Goal: Information Seeking & Learning: Learn about a topic

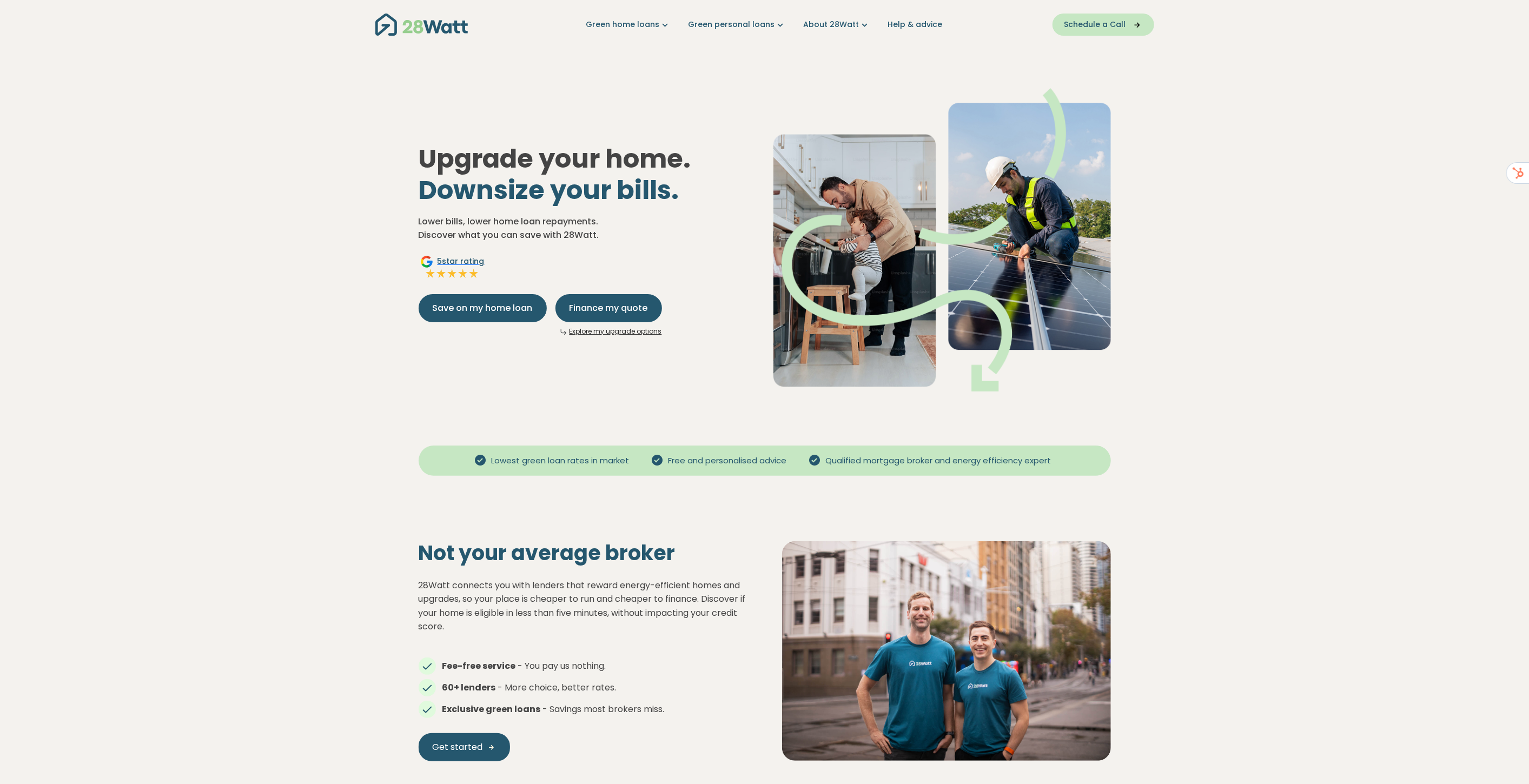
click at [1110, 23] on span "Schedule a Call" at bounding box center [1096, 24] width 62 height 12
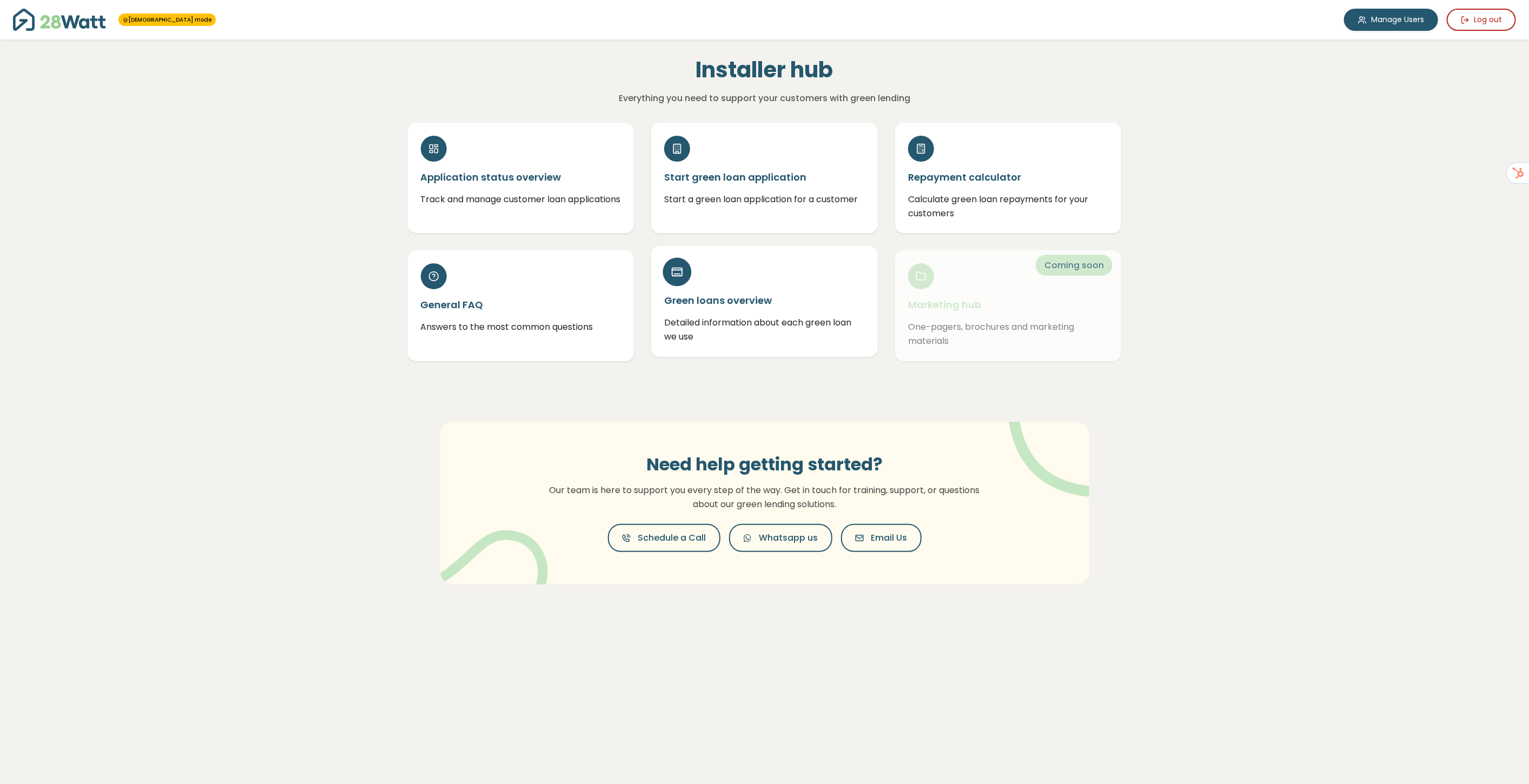
click at [752, 318] on p "Detailed information about each green loan we use" at bounding box center [764, 329] width 201 height 27
